Goal: Navigation & Orientation: Find specific page/section

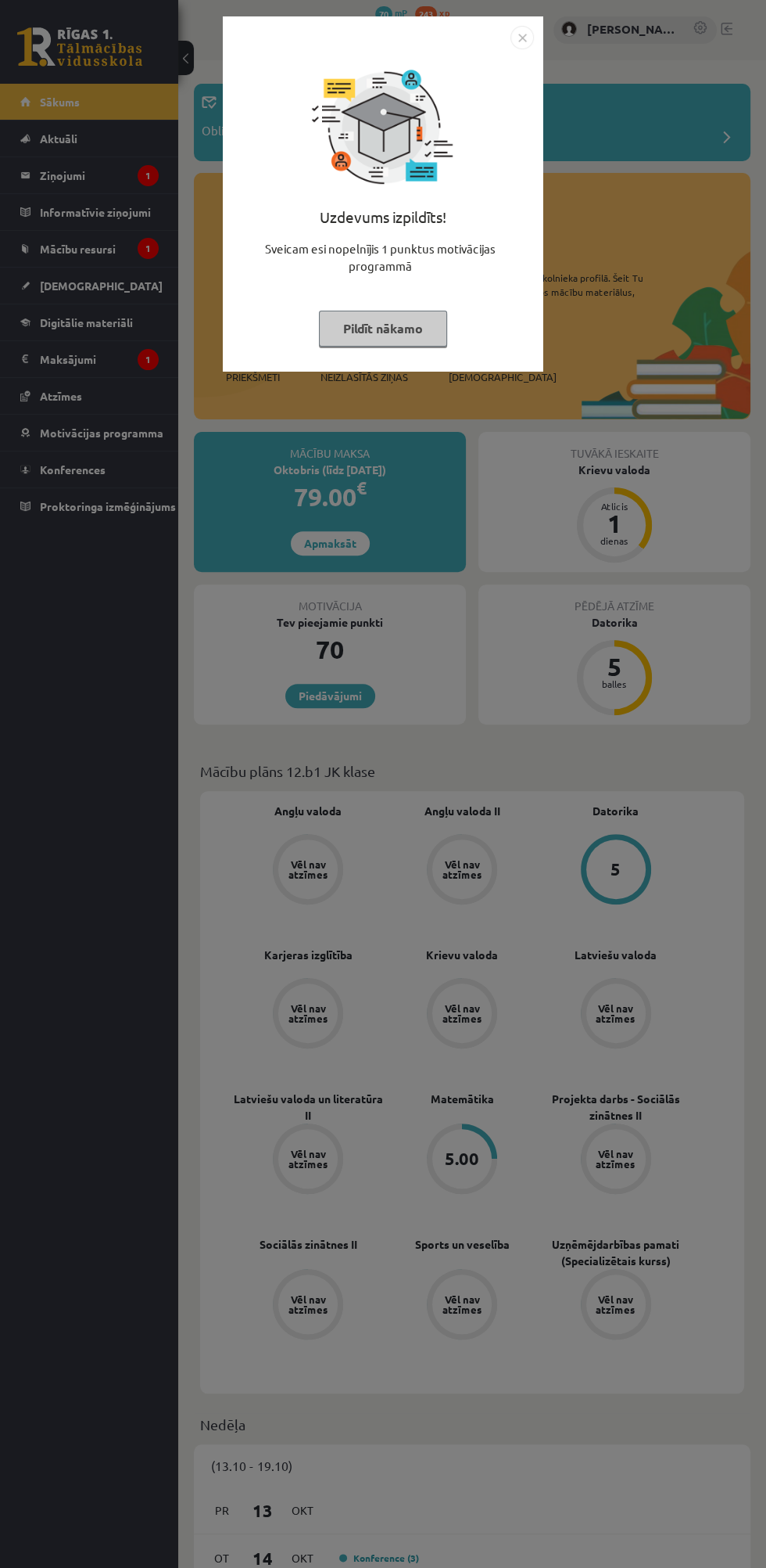
click at [338, 318] on button "Pildīt nākamo" at bounding box center [383, 329] width 129 height 36
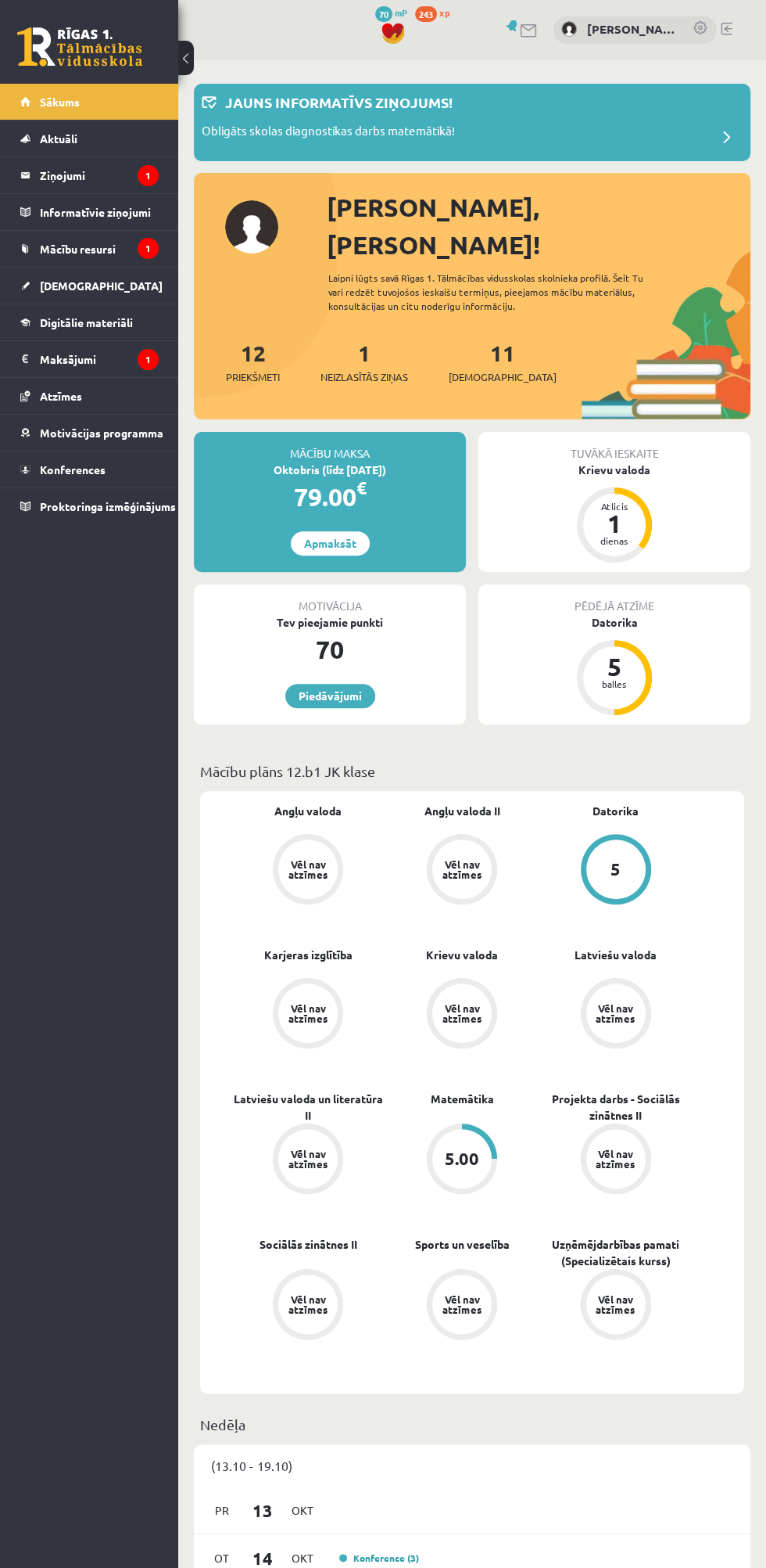
click at [85, 348] on legend "Maksājumi 1" at bounding box center [98, 359] width 118 height 36
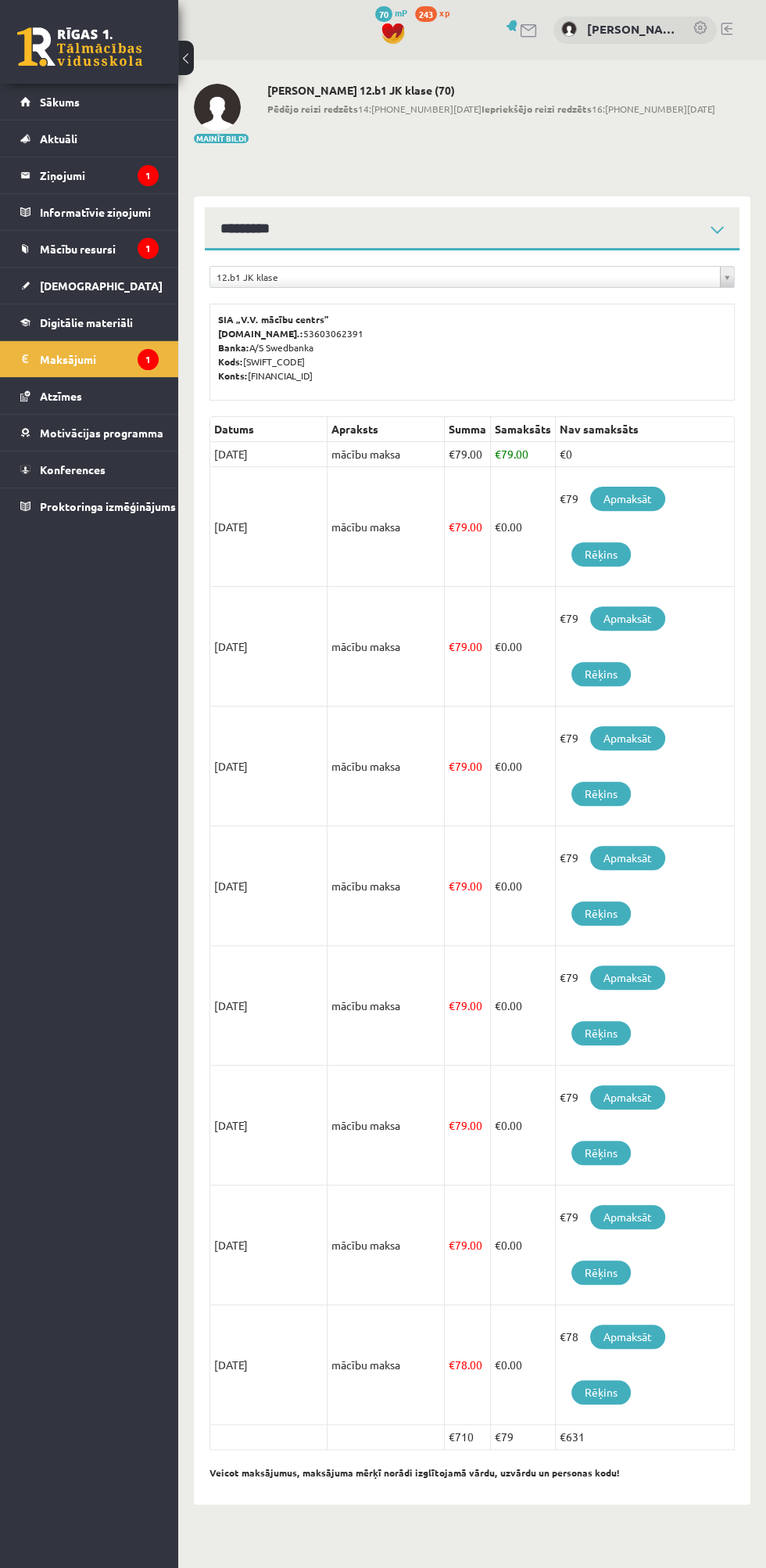
click at [132, 243] on link "Mācību resursi" at bounding box center [89, 249] width 139 height 36
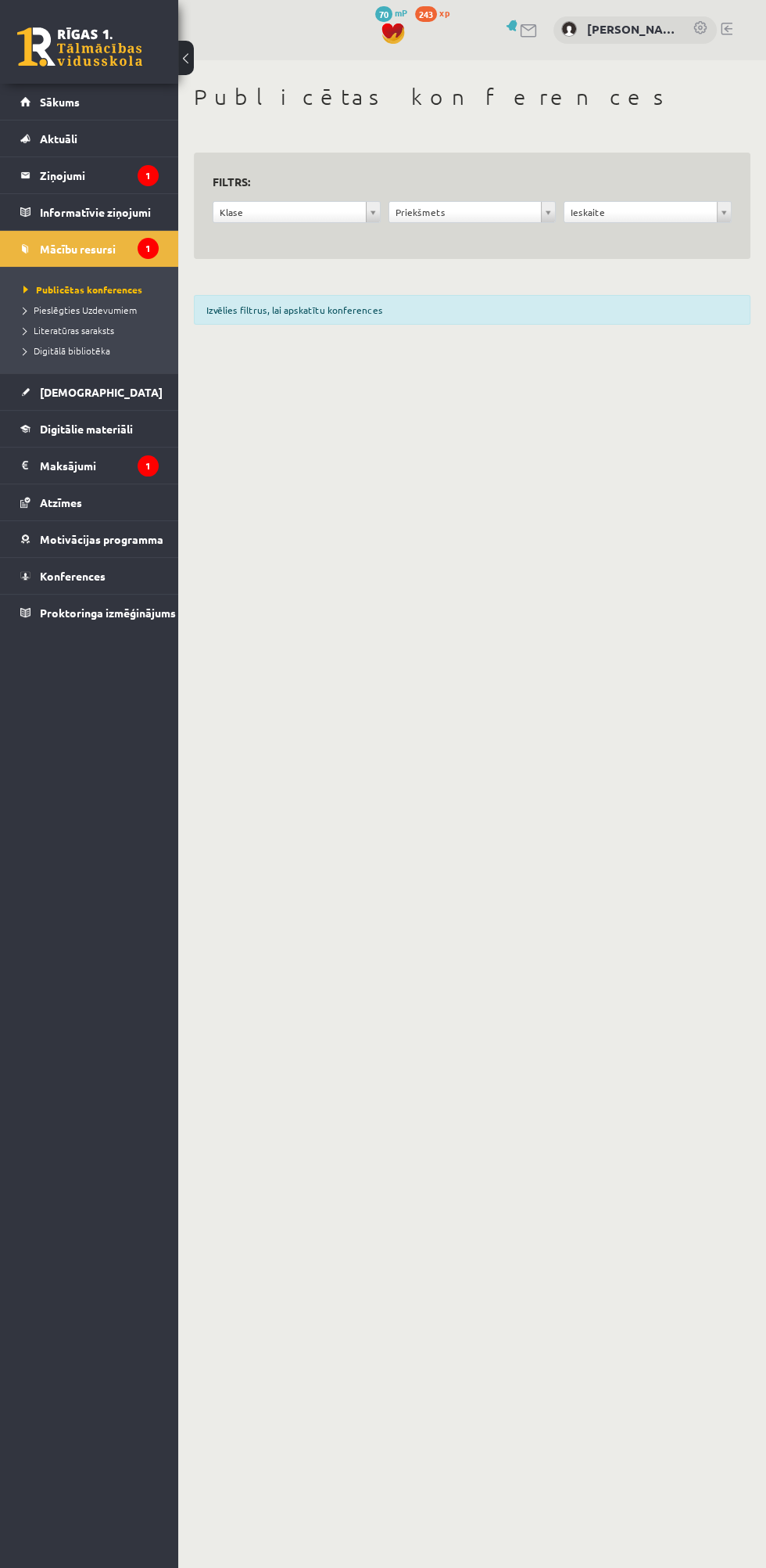
click at [153, 171] on icon "1" at bounding box center [148, 175] width 21 height 21
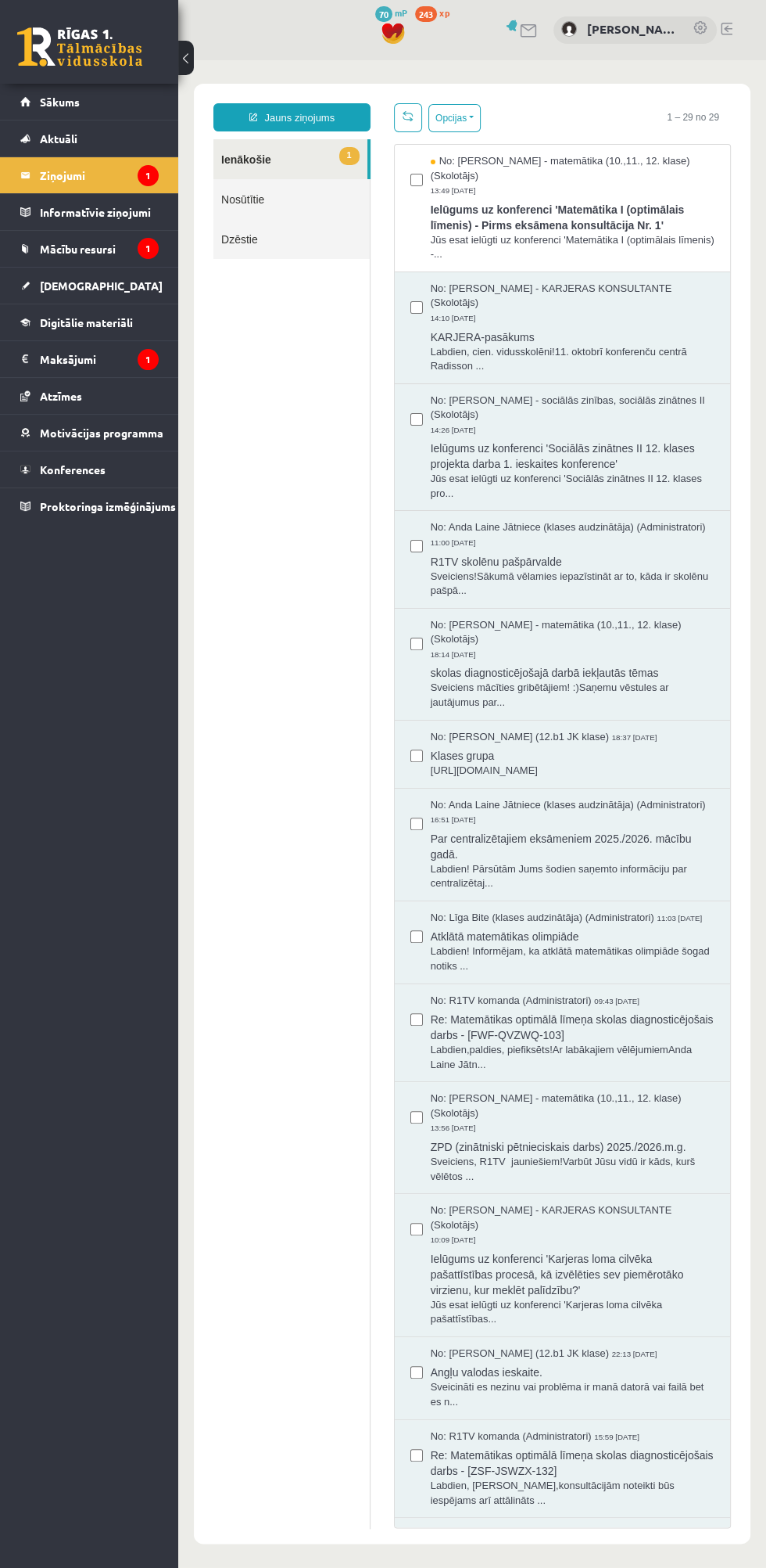
click at [583, 208] on span "Ielūgums uz konferenci 'Matemātika I (optimālais līmenis) - Pirms eksāmena kons…" at bounding box center [573, 216] width 284 height 35
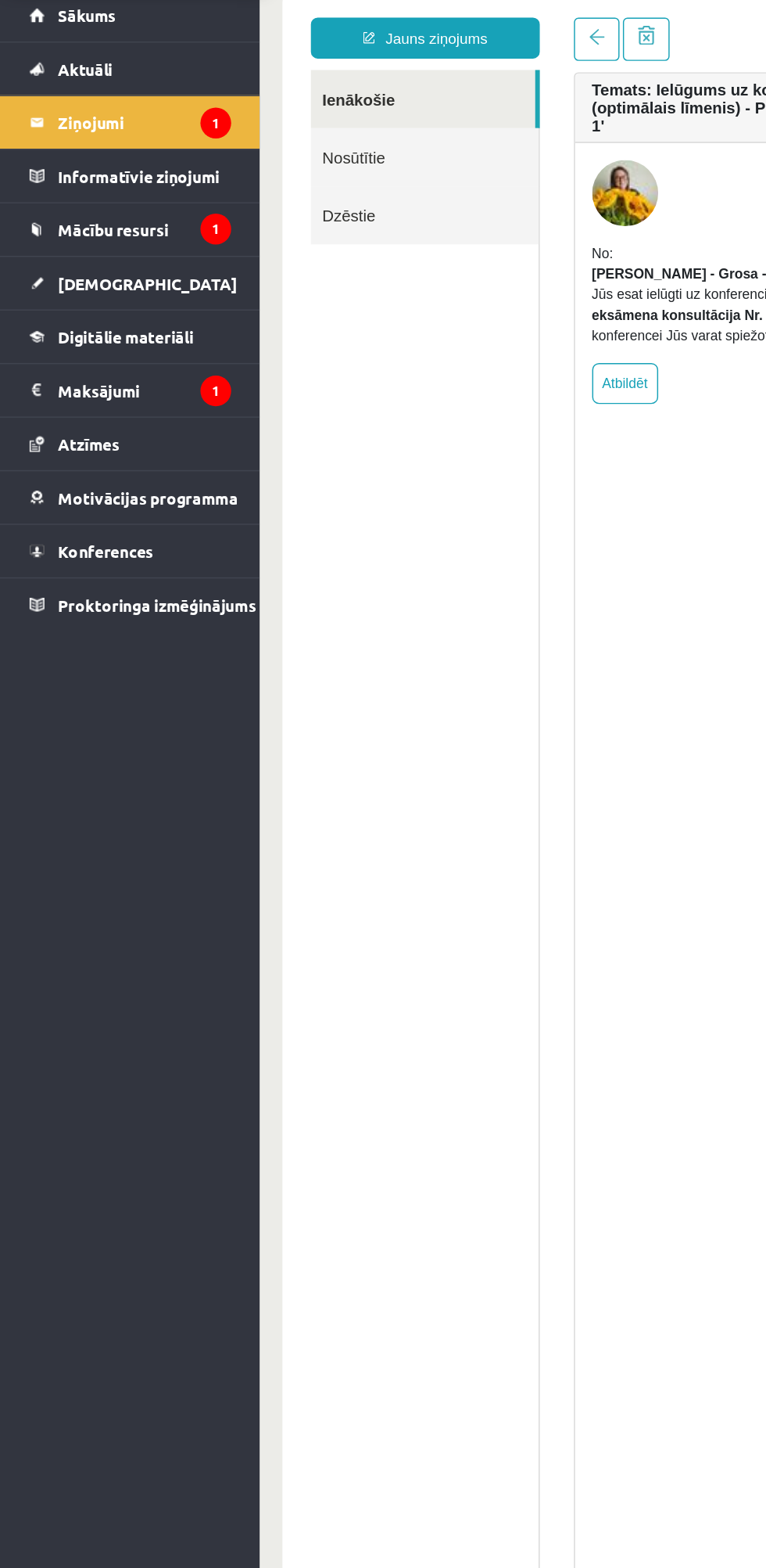
click at [112, 270] on link "[DEMOGRAPHIC_DATA]" at bounding box center [89, 285] width 139 height 36
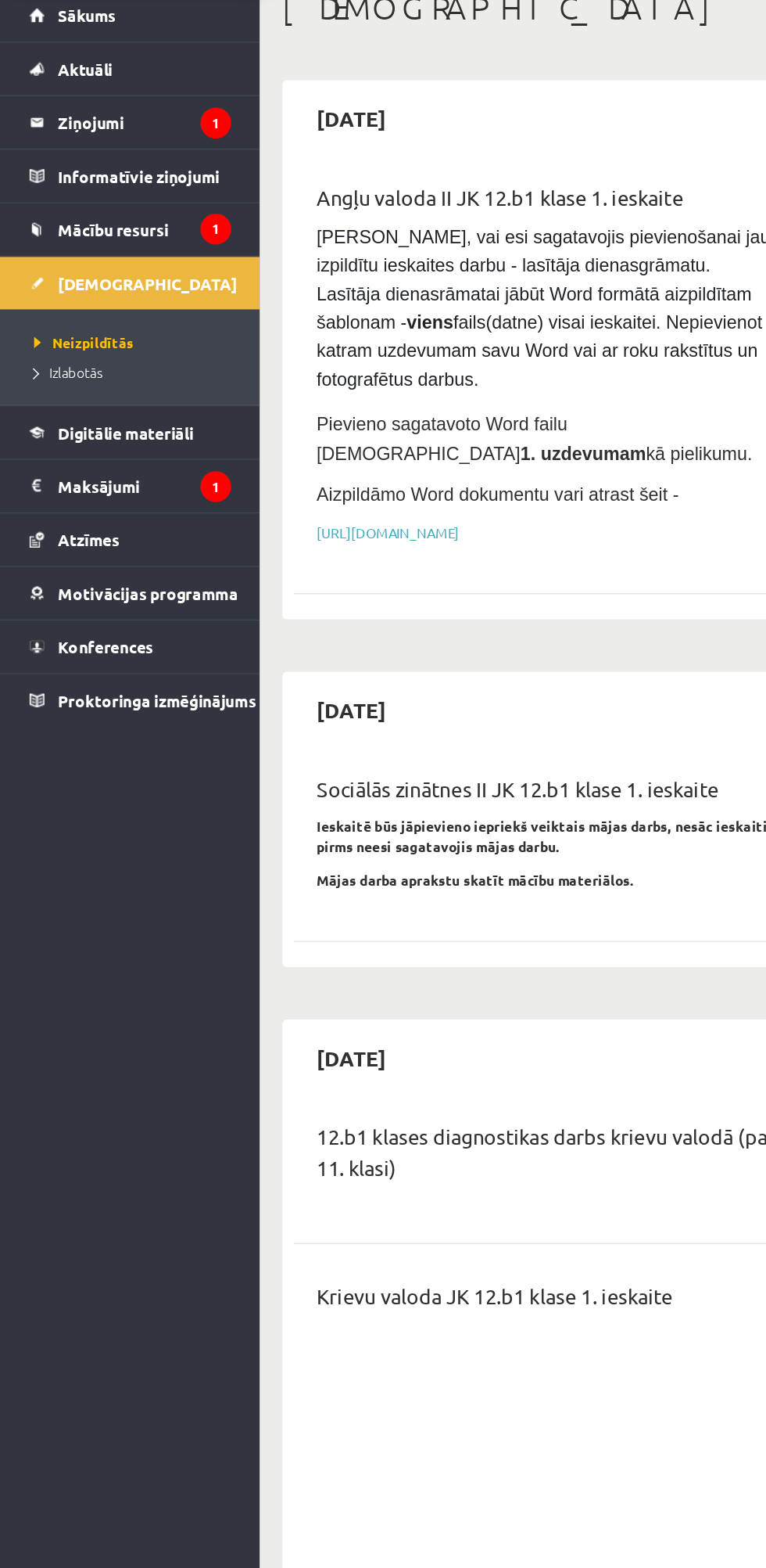
click at [98, 271] on link "[DEMOGRAPHIC_DATA]" at bounding box center [89, 285] width 139 height 36
click at [128, 244] on link "Mācību resursi" at bounding box center [89, 249] width 139 height 36
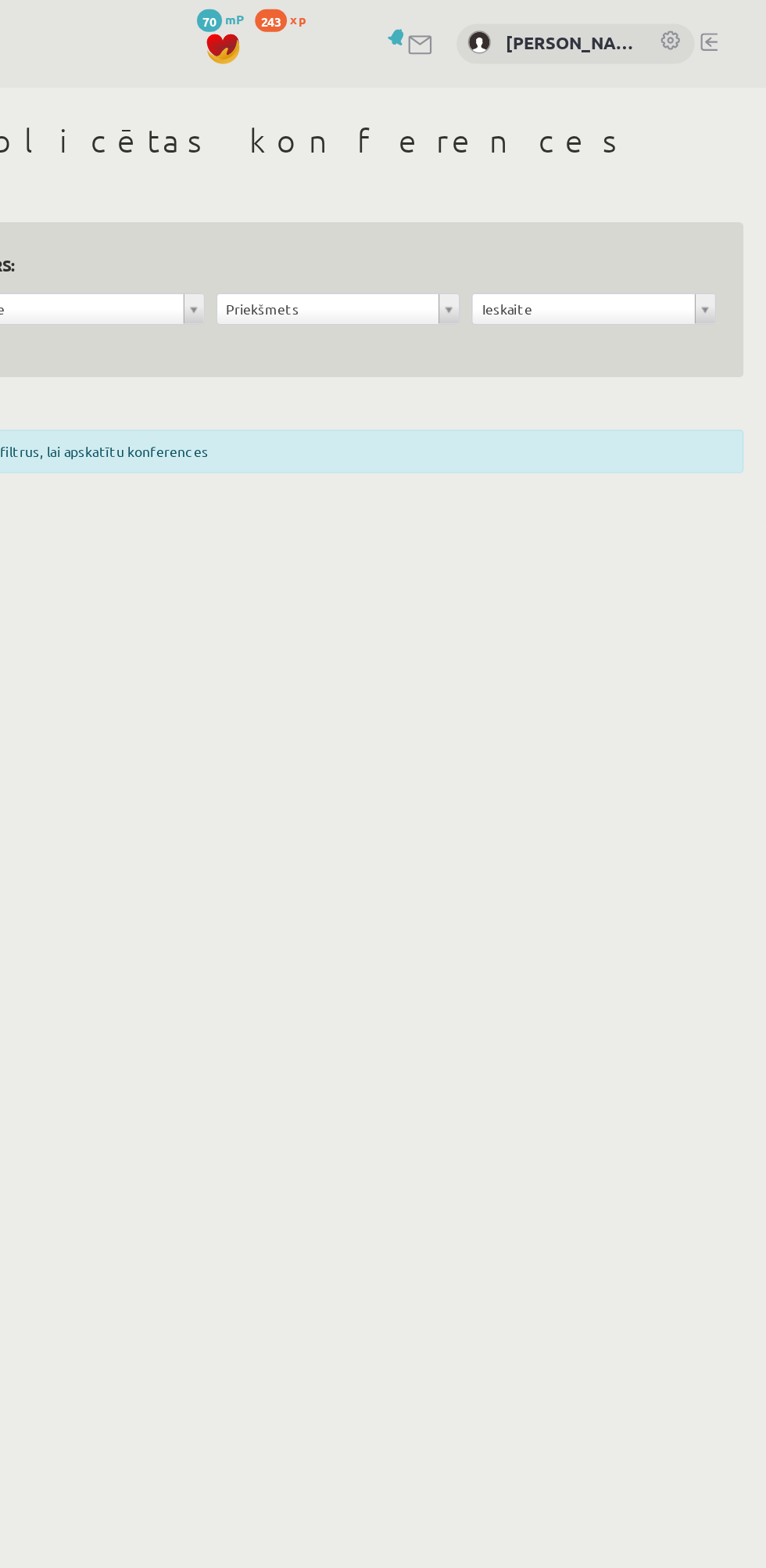
click at [527, 31] on link at bounding box center [529, 31] width 18 height 13
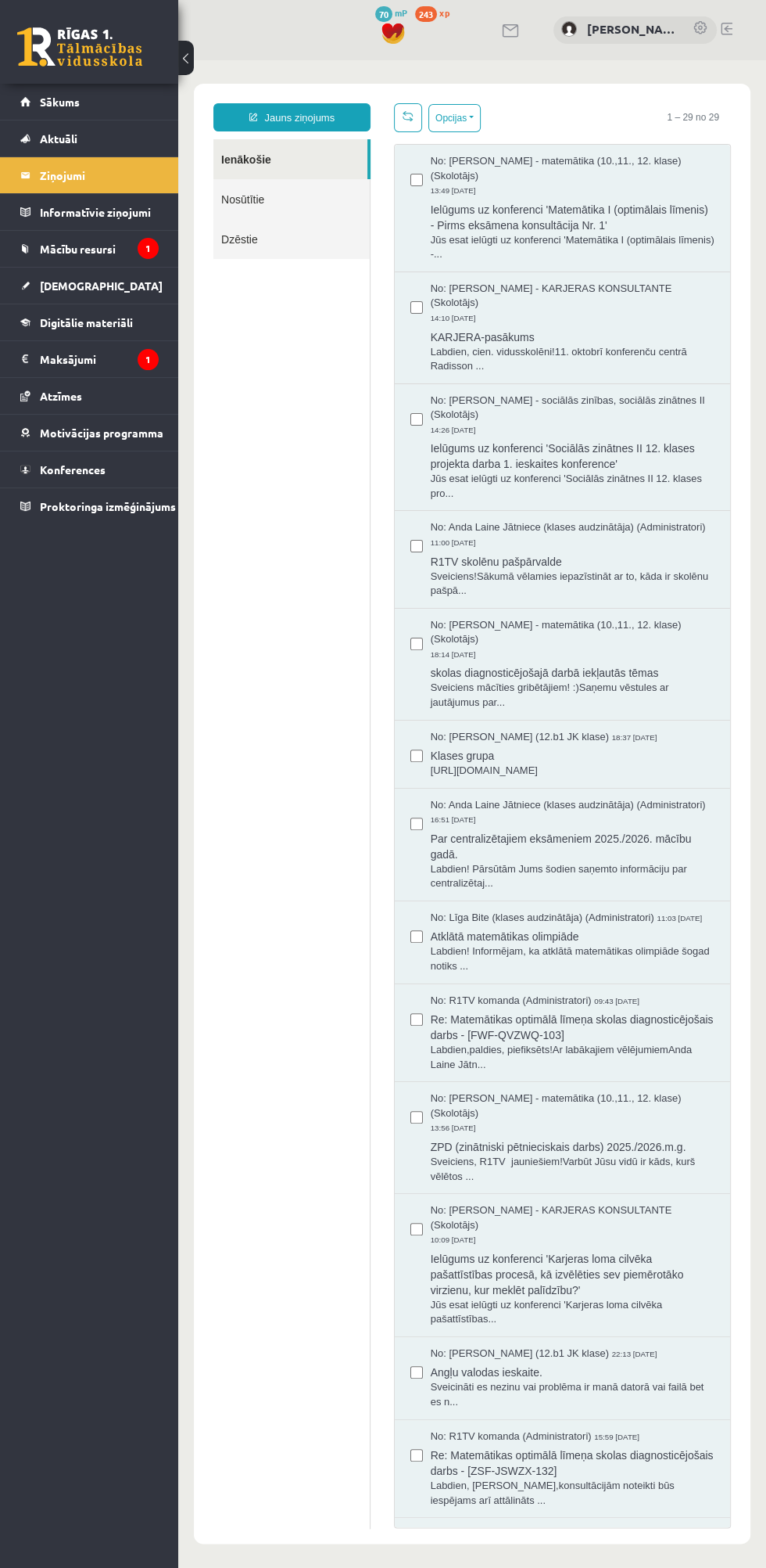
click at [74, 111] on link "Sākums" at bounding box center [89, 102] width 139 height 36
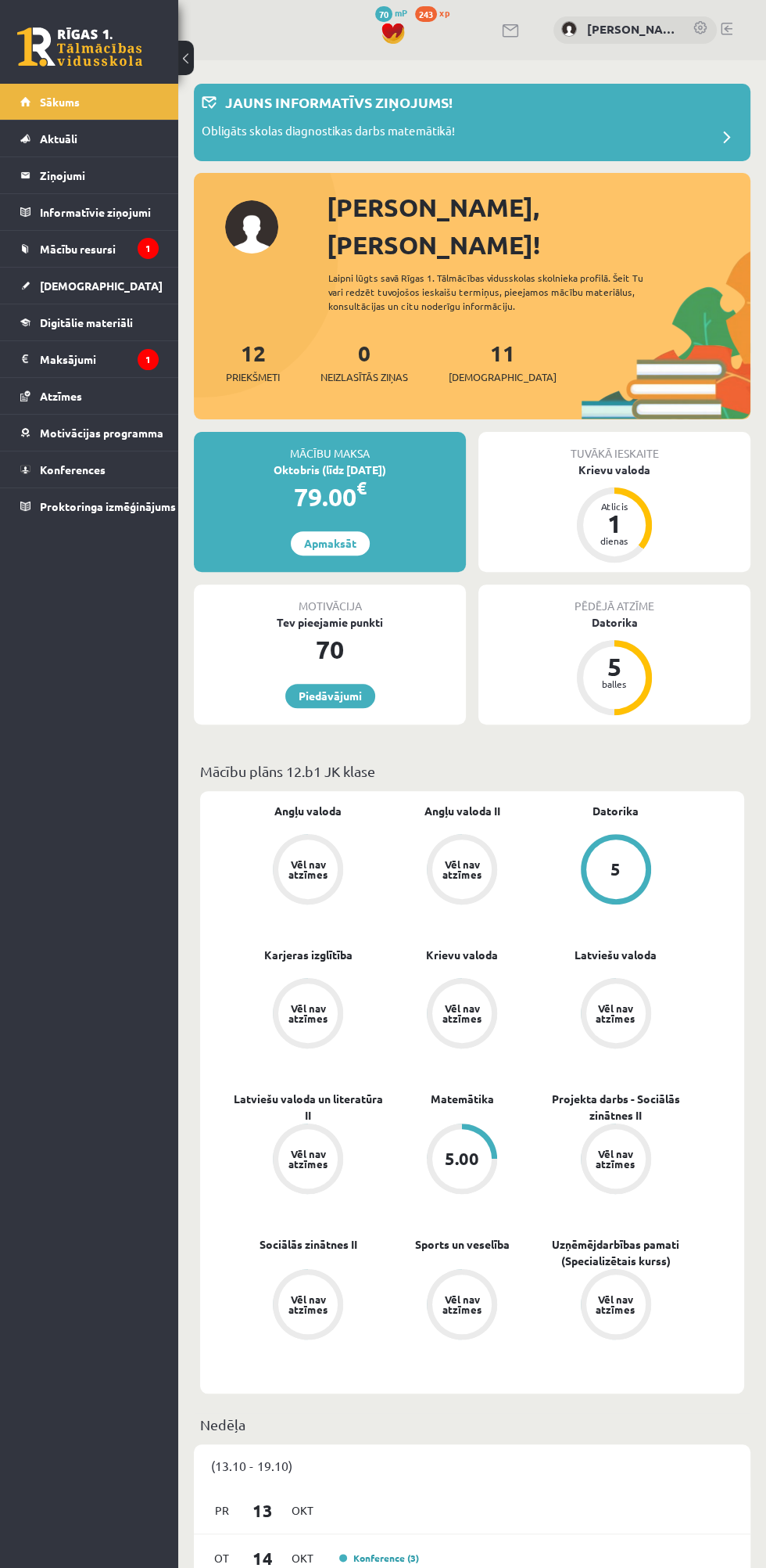
click at [105, 288] on link "[DEMOGRAPHIC_DATA]" at bounding box center [89, 285] width 139 height 36
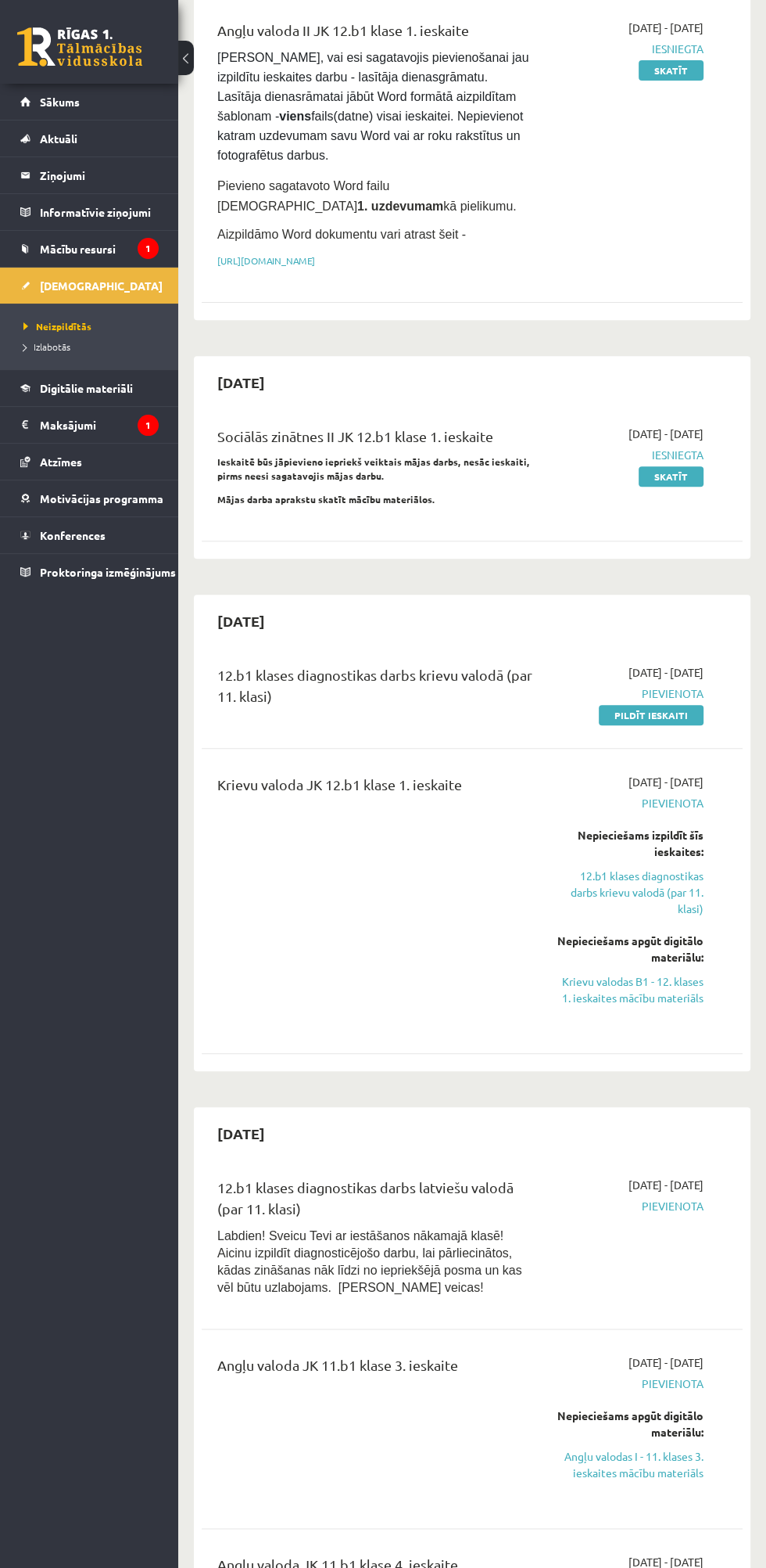
scroll to position [197, 0]
click at [408, 454] on div "Sociālās zinātnes II JK 12.b1 klase 1. ieskaite" at bounding box center [375, 439] width 317 height 29
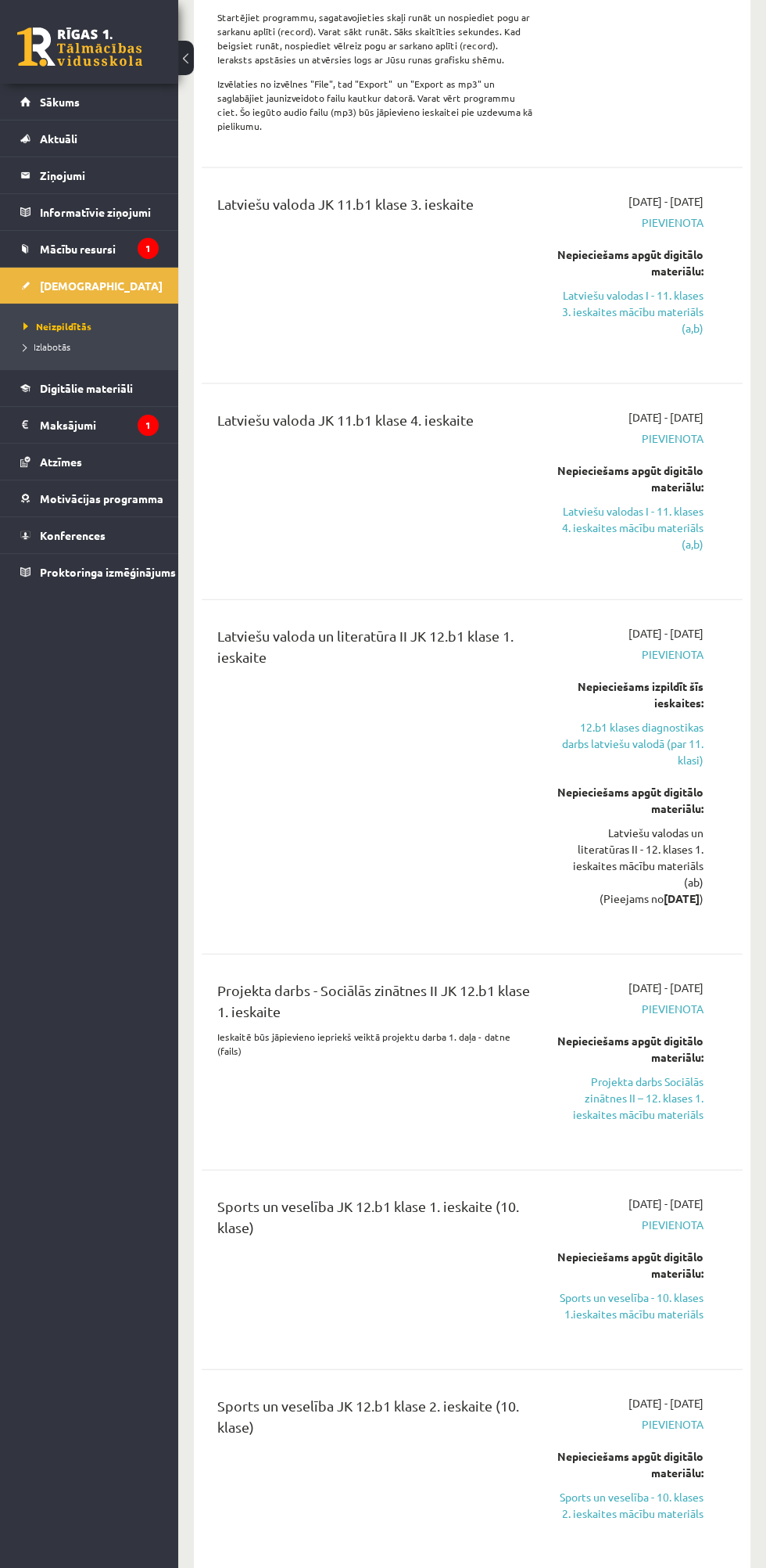
scroll to position [1943, 0]
click at [440, 1429] on div "Sports un veselība JK 12.b1 klase 2. ieskaite (10. klase)" at bounding box center [375, 1418] width 317 height 50
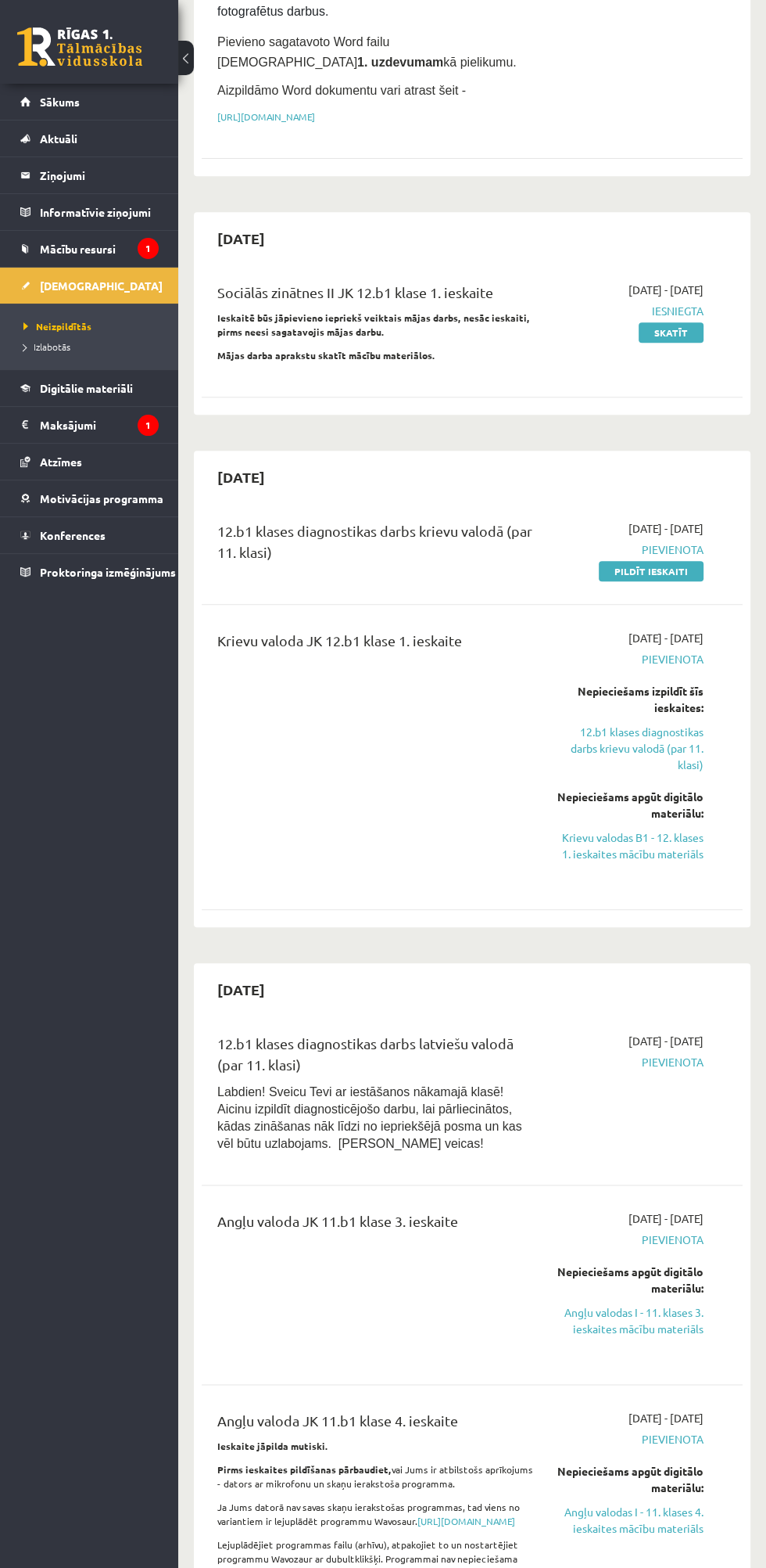
scroll to position [323, 0]
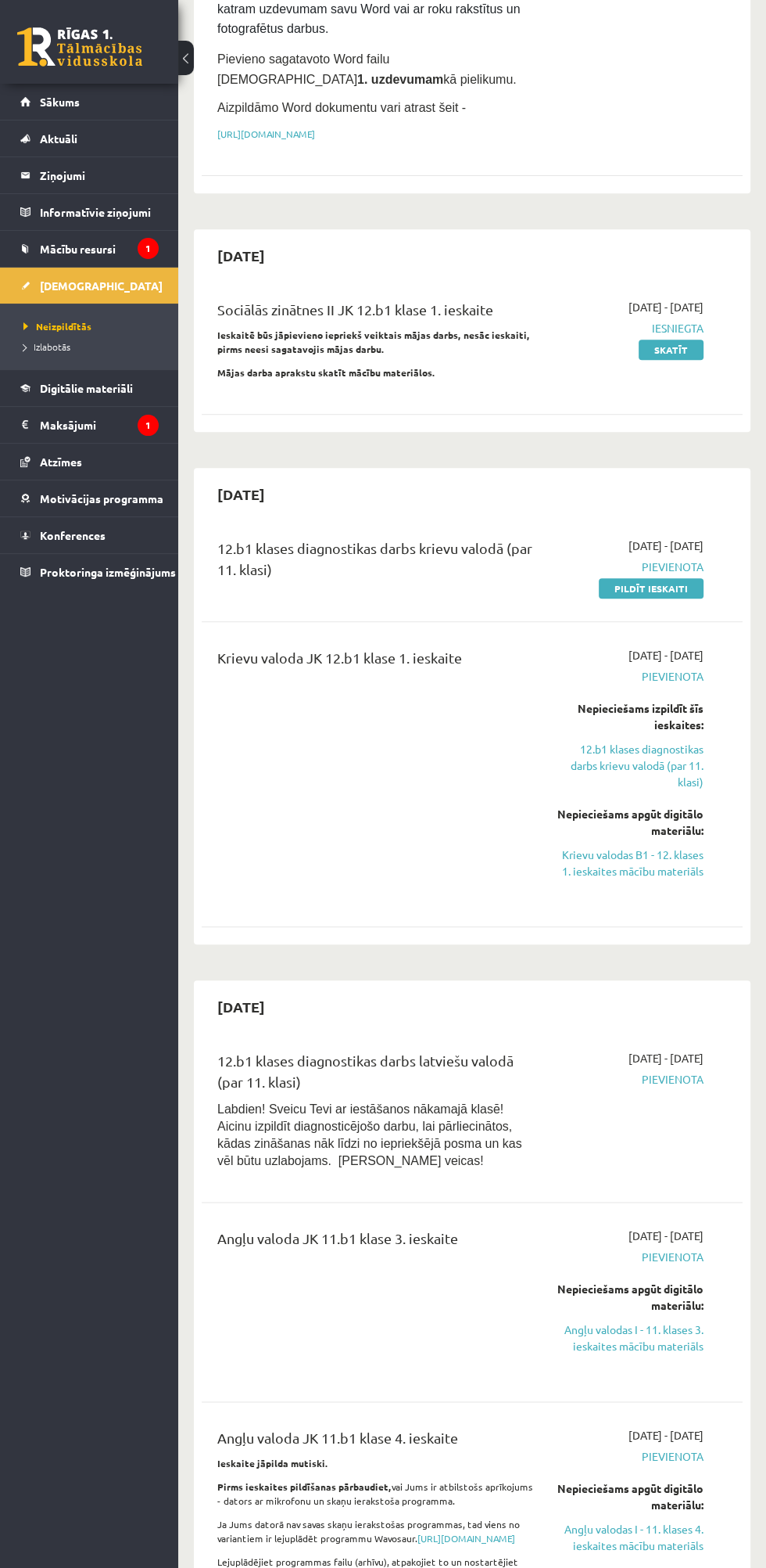
click at [266, 587] on div "12.b1 klases diagnostikas darbs krievu valodā (par 11. klasi)" at bounding box center [375, 563] width 317 height 50
